Goal: Information Seeking & Learning: Check status

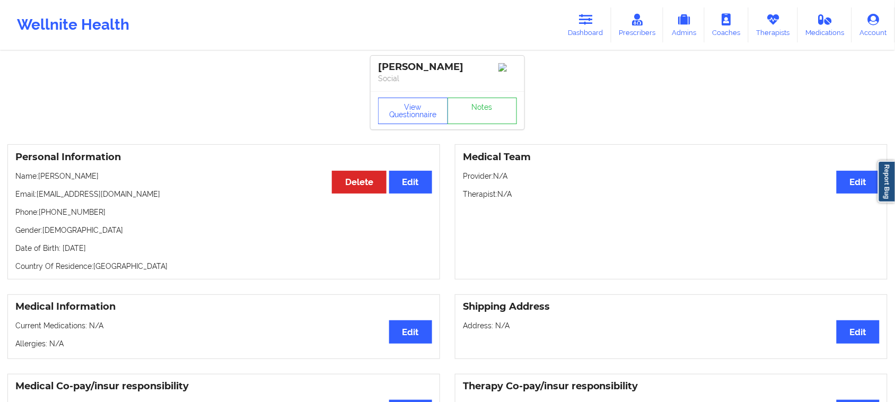
click at [582, 25] on link "Dashboard" at bounding box center [586, 24] width 51 height 35
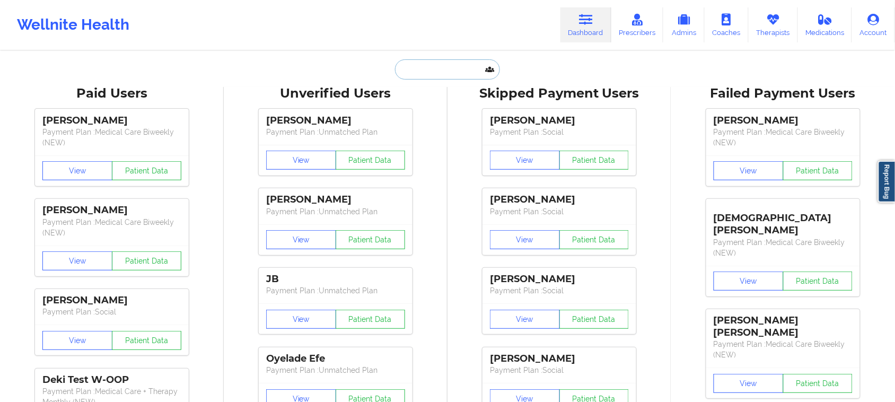
click at [439, 76] on input "text" at bounding box center [447, 69] width 105 height 20
paste input "[EMAIL_ADDRESS][DOMAIN_NAME]"
type input "[EMAIL_ADDRESS][DOMAIN_NAME]"
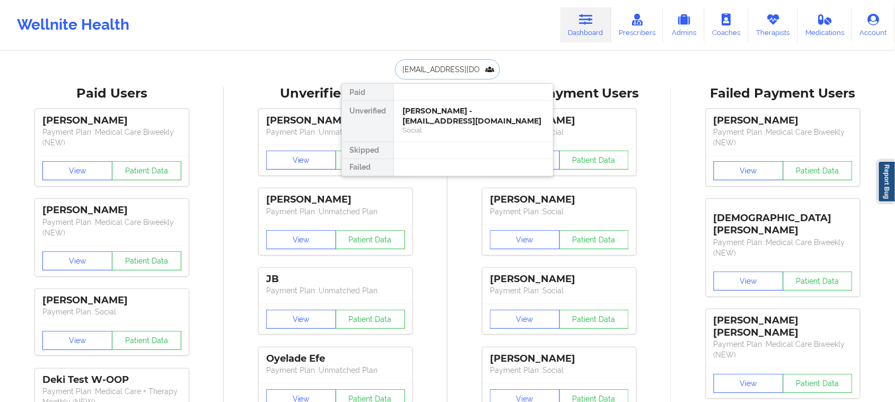
scroll to position [0, 3]
click at [454, 120] on div "[PERSON_NAME] - [EMAIL_ADDRESS][DOMAIN_NAME]" at bounding box center [474, 116] width 142 height 20
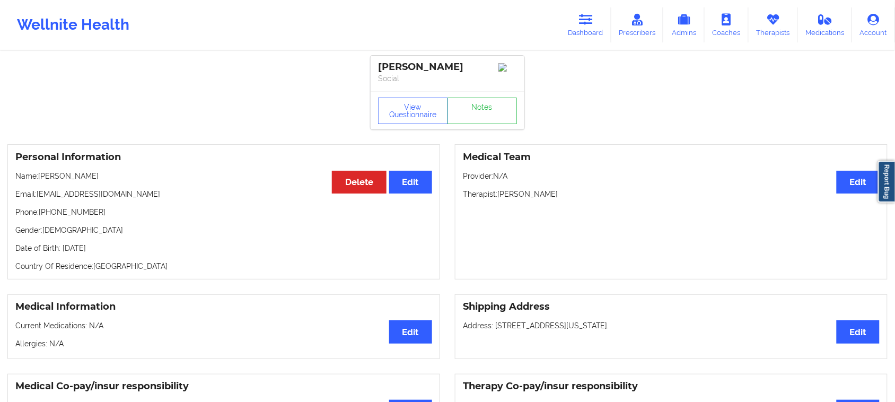
drag, startPoint x: 115, startPoint y: 184, endPoint x: 37, endPoint y: 180, distance: 78.0
click at [37, 180] on p "Name: [PERSON_NAME]" at bounding box center [223, 176] width 417 height 11
copy p "[PERSON_NAME]"
click at [416, 115] on button "View Questionnaire" at bounding box center [413, 111] width 70 height 27
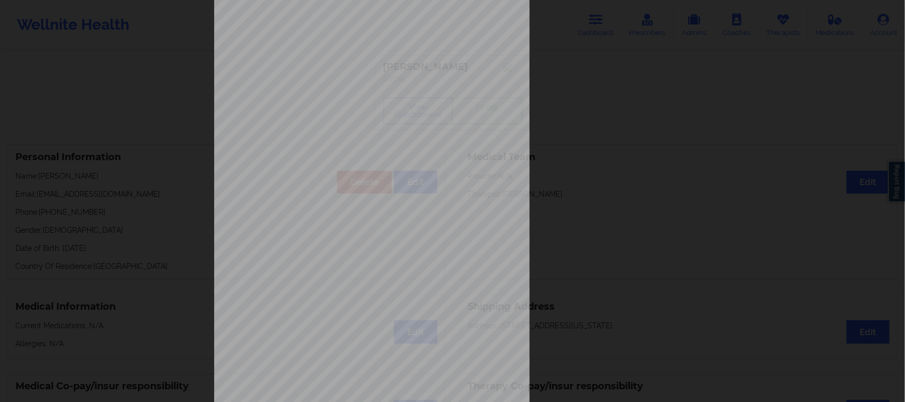
scroll to position [103, 0]
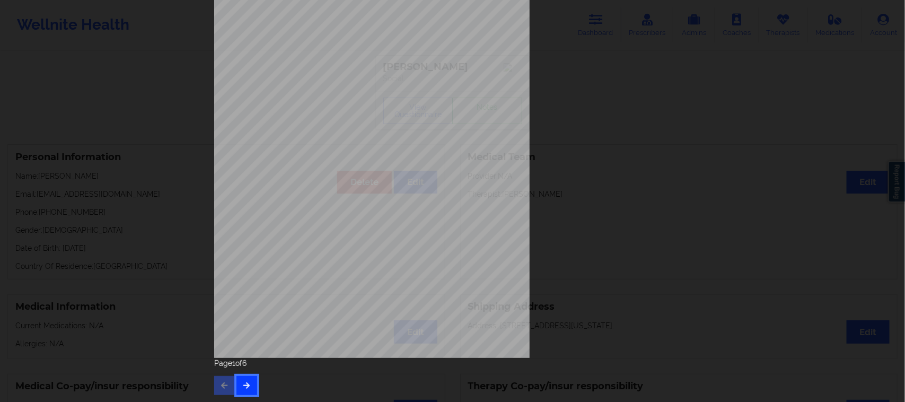
click at [252, 380] on button "button" at bounding box center [247, 385] width 21 height 19
click at [250, 383] on button "button" at bounding box center [247, 385] width 21 height 19
click at [244, 388] on icon "button" at bounding box center [246, 385] width 9 height 6
click at [250, 388] on button "button" at bounding box center [247, 385] width 21 height 19
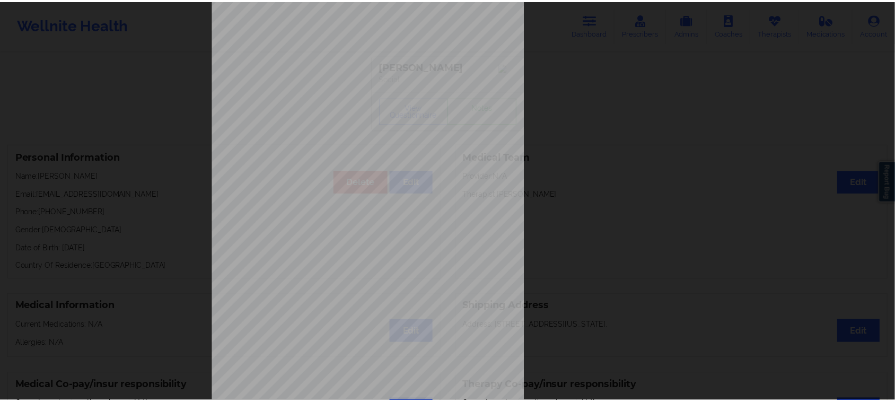
scroll to position [0, 0]
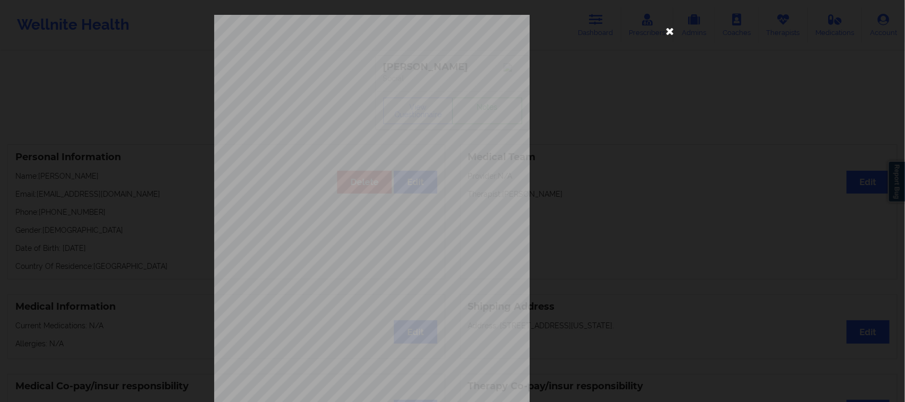
click at [665, 31] on icon at bounding box center [670, 30] width 17 height 17
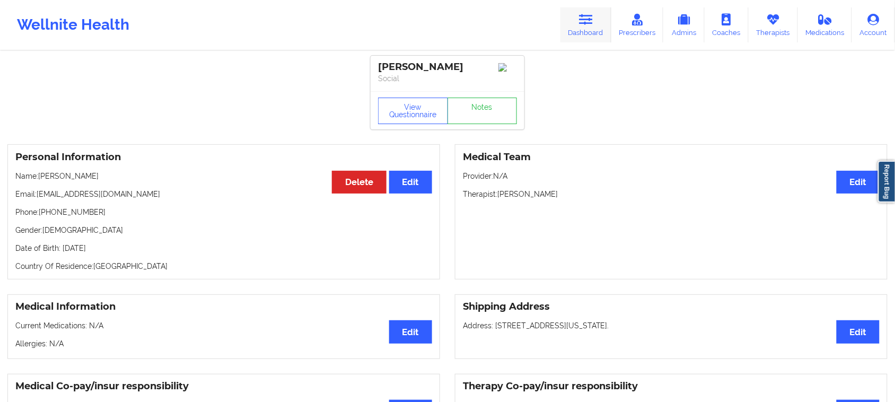
click at [593, 24] on icon at bounding box center [586, 20] width 14 height 12
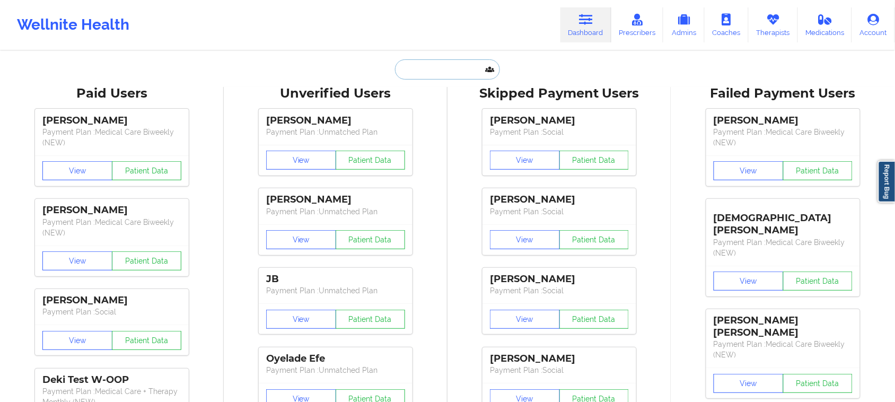
click at [459, 72] on input "text" at bounding box center [447, 69] width 105 height 20
paste input "[PERSON_NAME]"
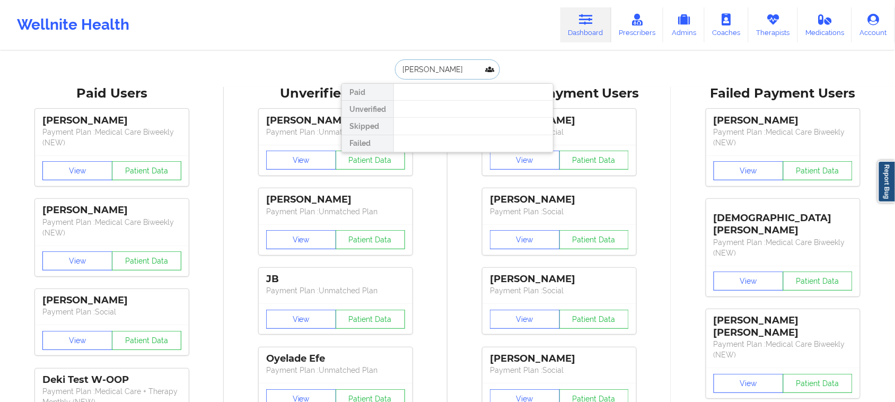
click at [423, 68] on input "[PERSON_NAME]" at bounding box center [447, 69] width 105 height 20
click at [425, 68] on input "[PERSON_NAME]" at bounding box center [447, 69] width 105 height 20
click at [439, 69] on input "Bazzo" at bounding box center [447, 69] width 105 height 20
click at [411, 69] on input "Bazzo" at bounding box center [447, 69] width 105 height 20
click at [440, 72] on input "Bazo" at bounding box center [447, 69] width 105 height 20
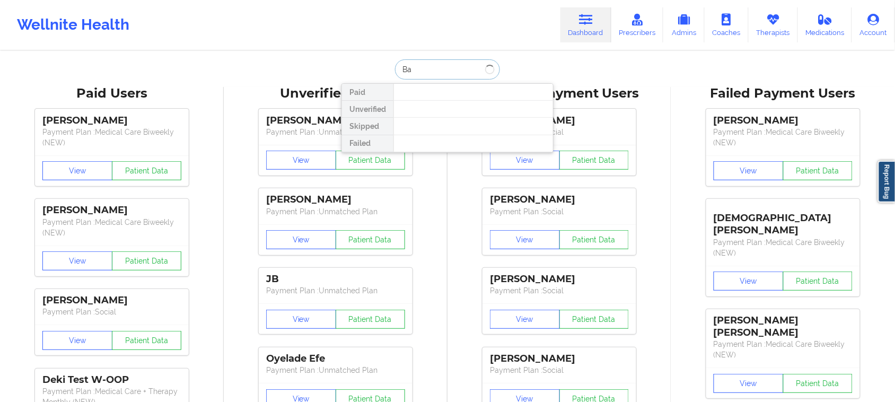
type input "B"
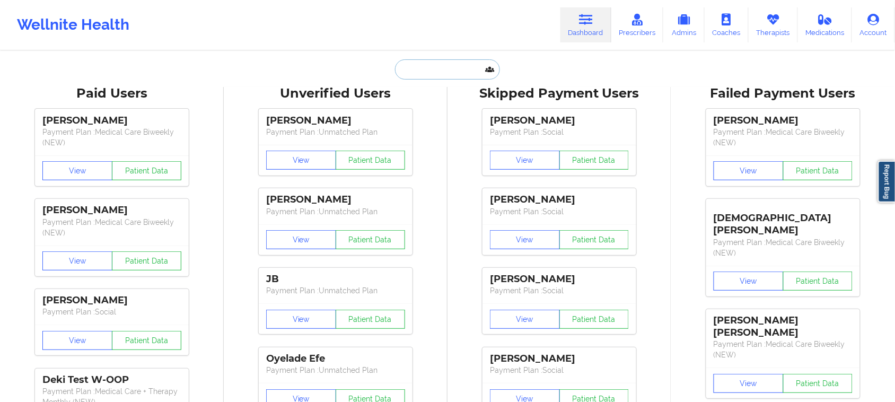
click at [412, 67] on input "text" at bounding box center [447, 69] width 105 height 20
paste input "[PERSON_NAME]"
type input "[PERSON_NAME]"
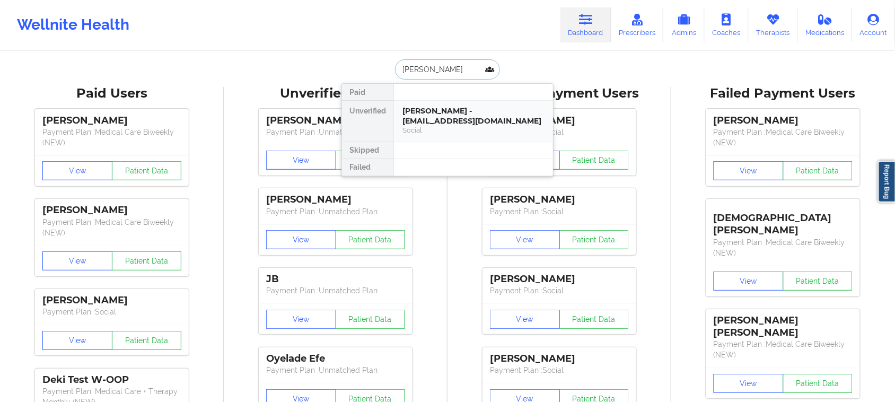
click at [443, 134] on div "Social" at bounding box center [474, 130] width 142 height 9
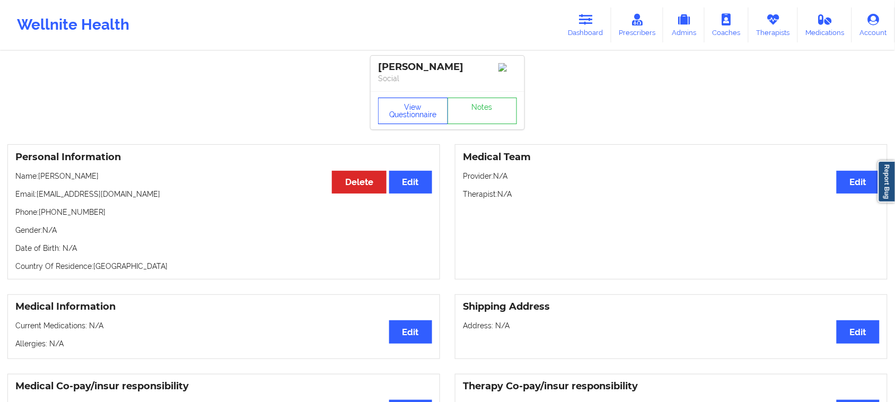
click at [422, 118] on button "View Questionnaire" at bounding box center [413, 111] width 70 height 27
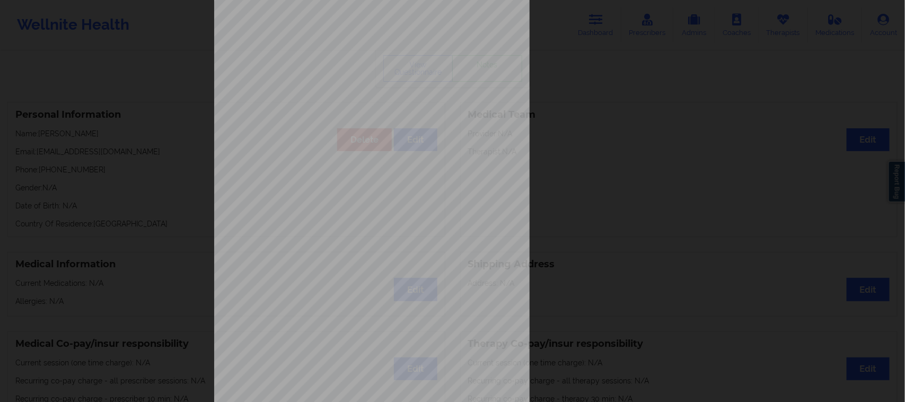
scroll to position [103, 0]
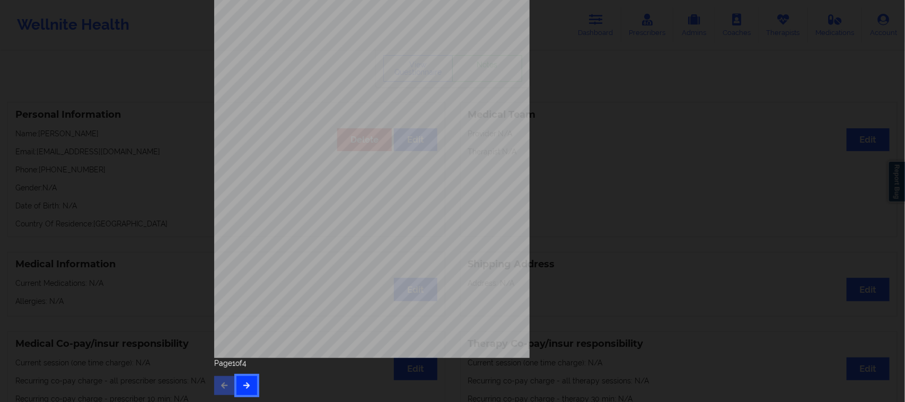
click at [248, 388] on button "button" at bounding box center [247, 385] width 21 height 19
click at [242, 388] on icon "button" at bounding box center [246, 385] width 9 height 6
click at [748, 89] on div "This patient has not provided the type of insurance Insurance Member ID for pat…" at bounding box center [452, 201] width 905 height 402
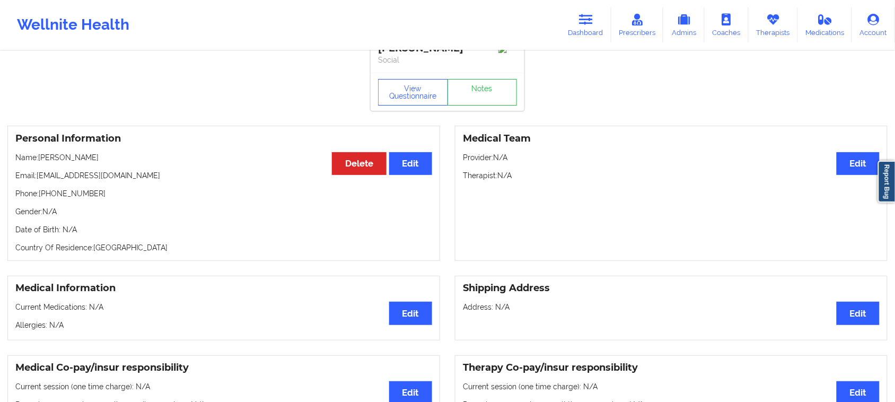
scroll to position [0, 0]
